Goal: Task Accomplishment & Management: Manage account settings

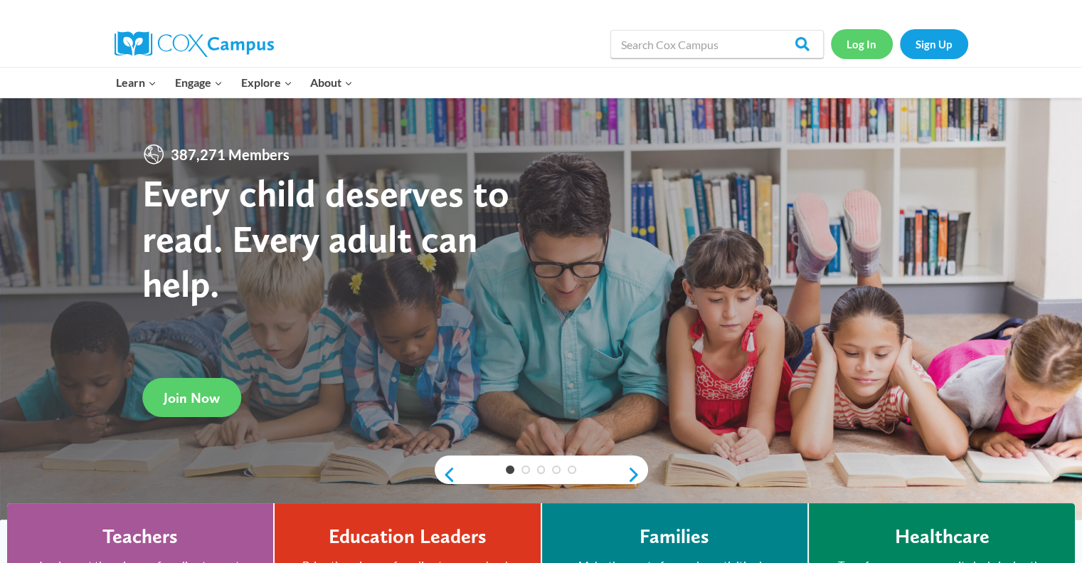
click at [862, 41] on link "Log In" at bounding box center [862, 43] width 62 height 29
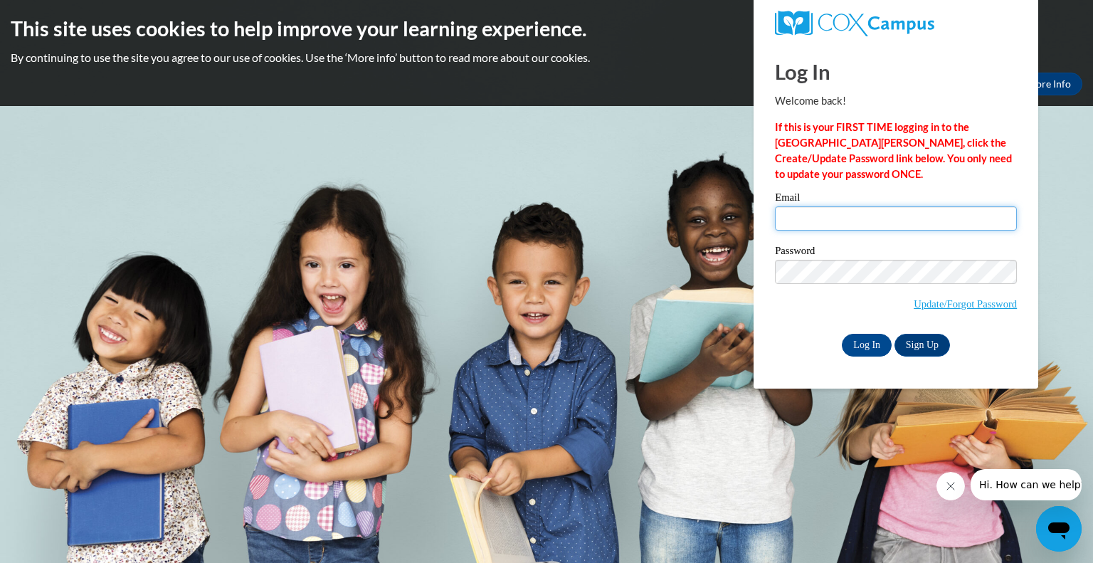
click at [820, 221] on input "Email" at bounding box center [896, 218] width 242 height 24
type input "[EMAIL_ADDRESS][DOMAIN_NAME]"
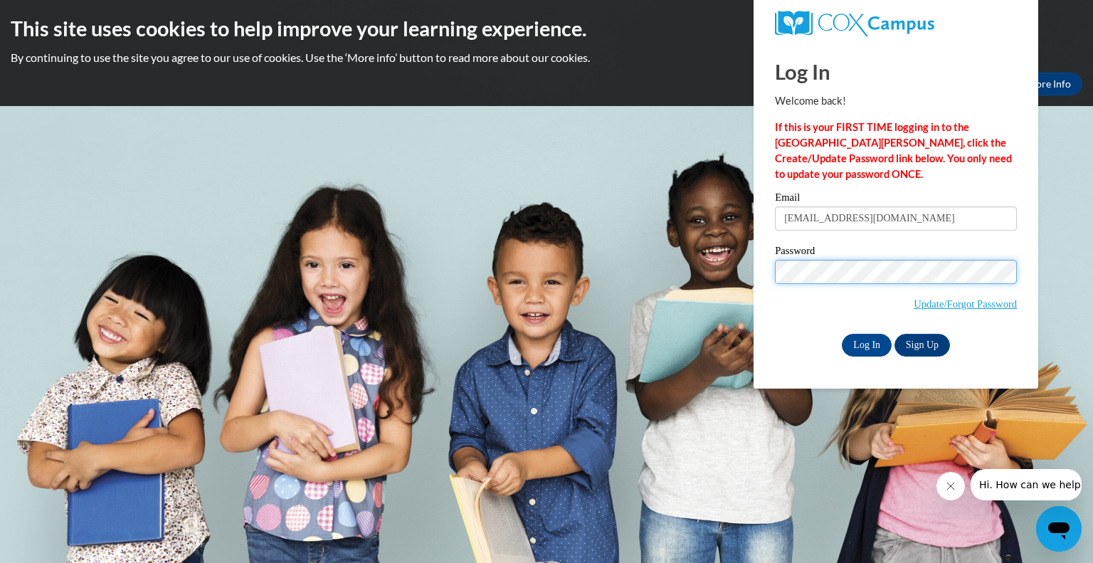
click at [841, 334] on input "Log In" at bounding box center [866, 345] width 50 height 23
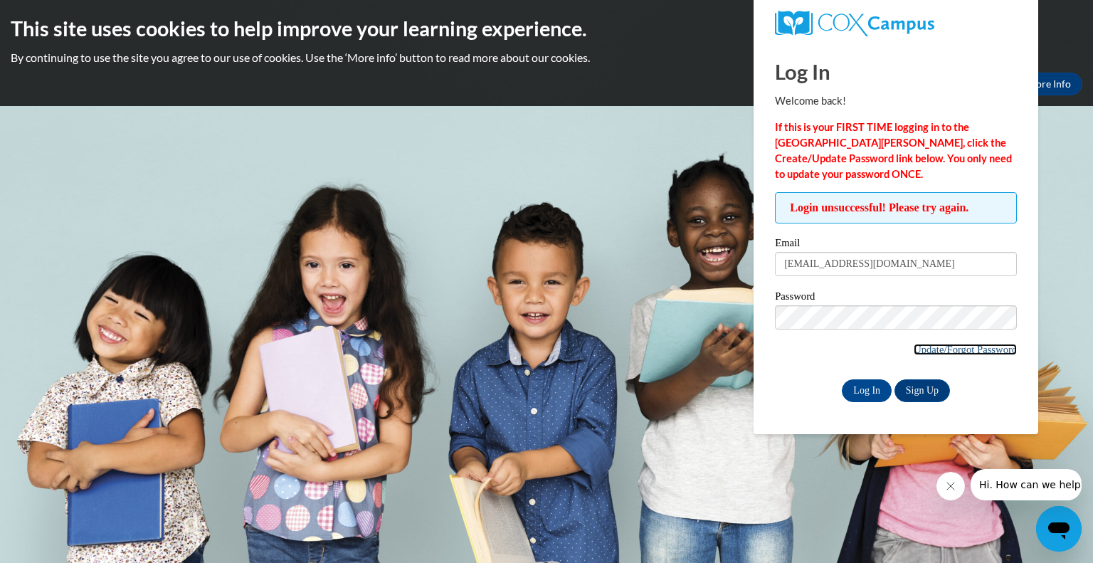
click at [979, 346] on link "Update/Forgot Password" at bounding box center [964, 349] width 103 height 11
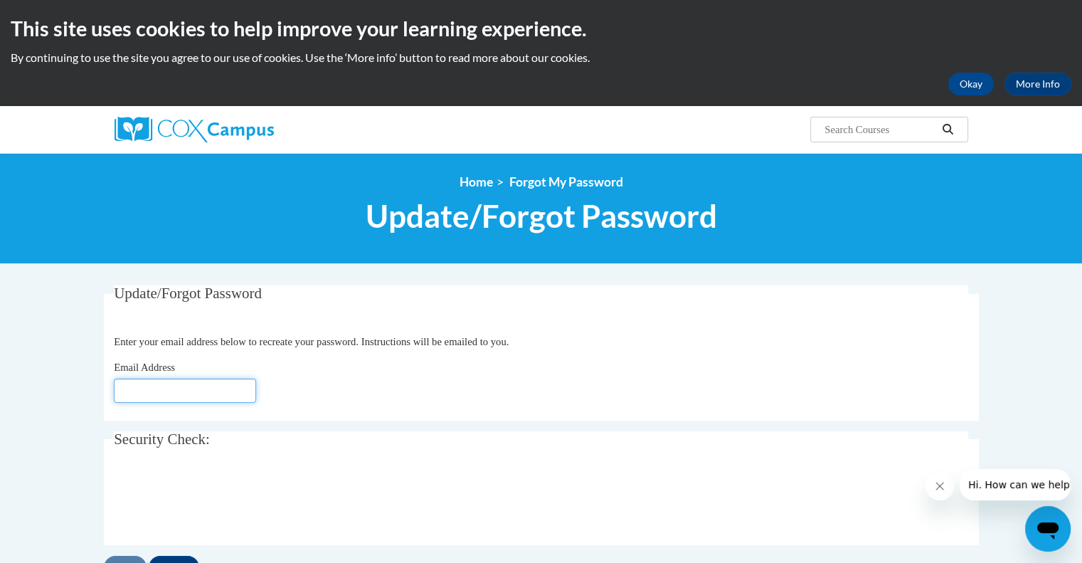
click at [199, 391] on input "Email Address" at bounding box center [185, 390] width 142 height 24
type input "[EMAIL_ADDRESS][DOMAIN_NAME]"
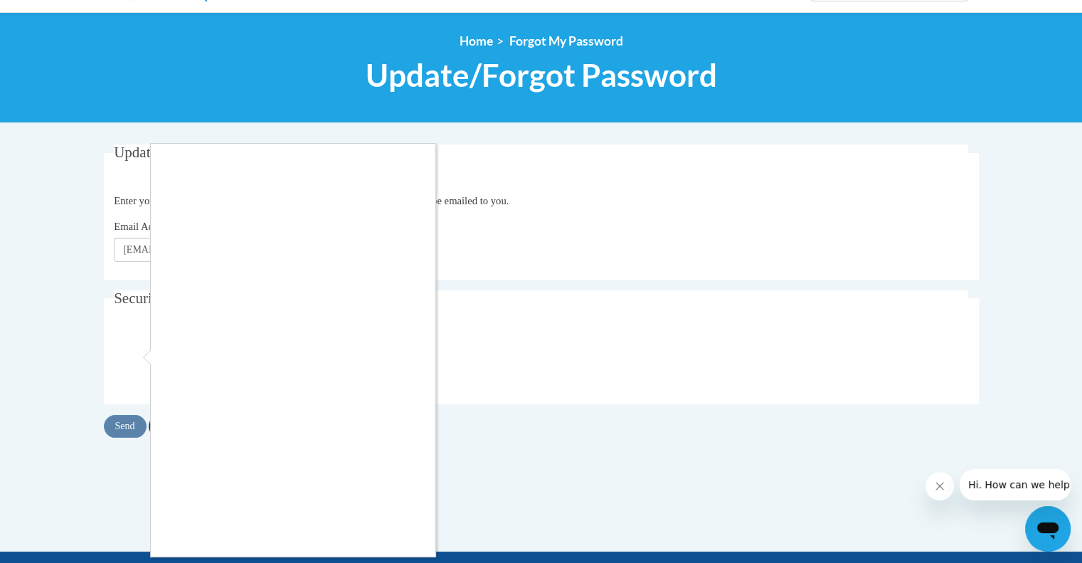
scroll to position [142, 0]
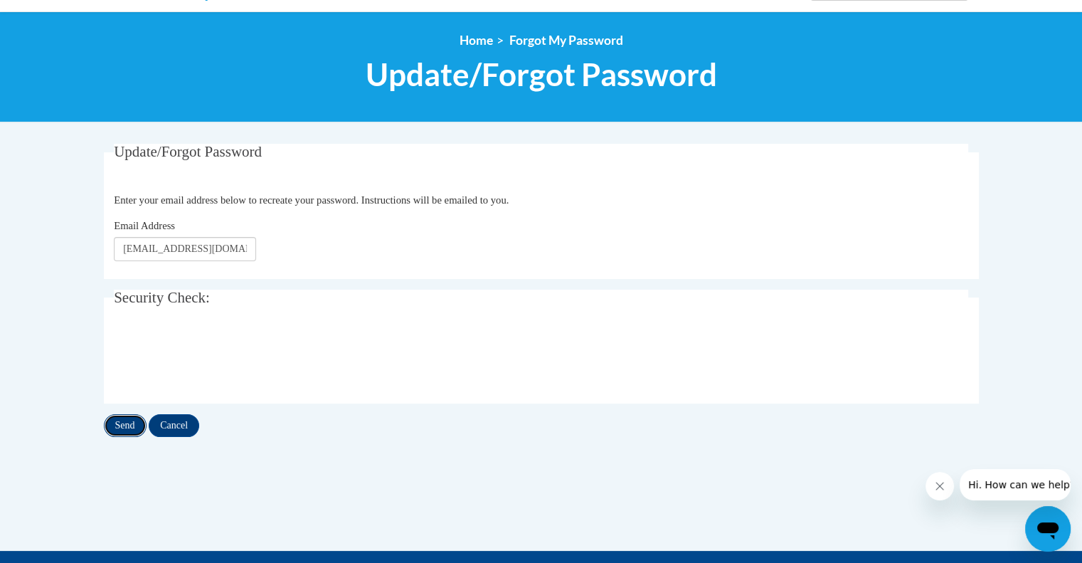
click at [129, 421] on input "Send" at bounding box center [125, 425] width 43 height 23
